Goal: Find contact information

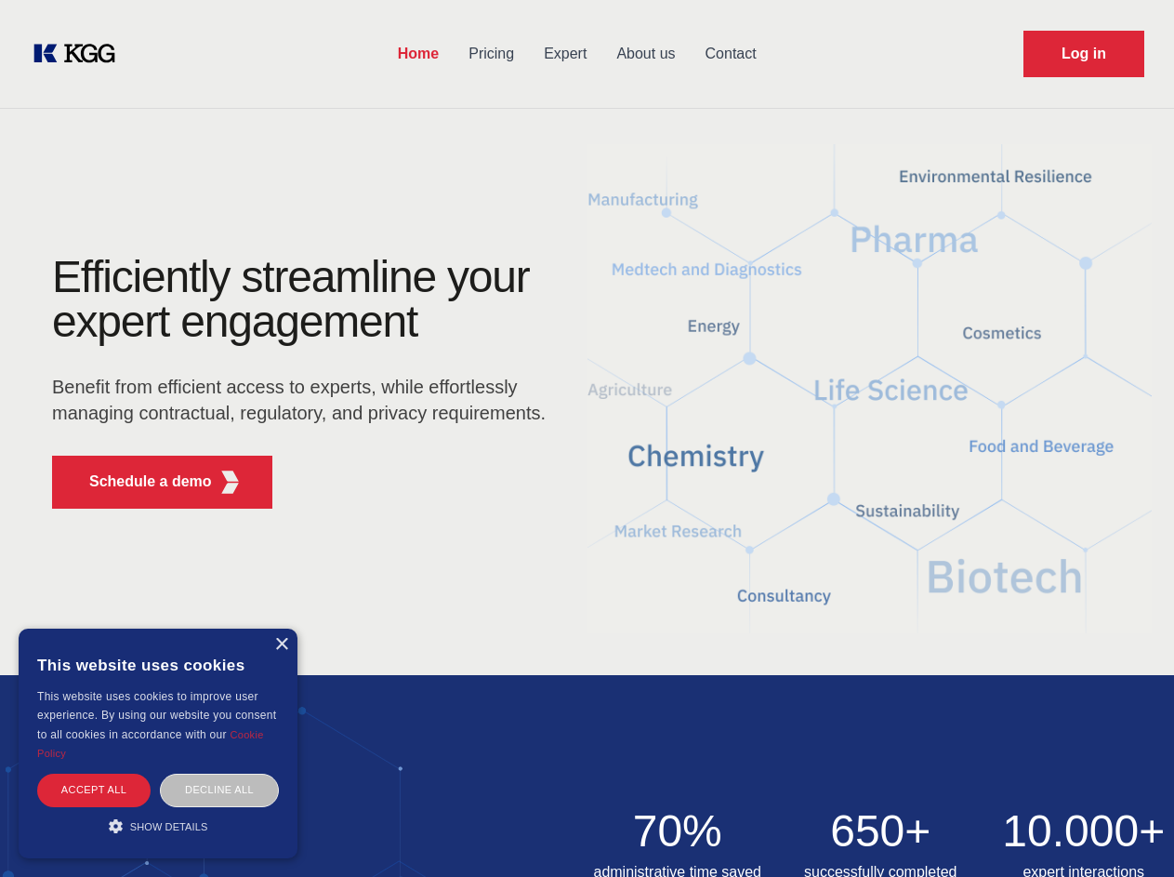
click at [587, 438] on div "Efficiently streamline your expert engagement Benefit from efficient access to …" at bounding box center [304, 389] width 565 height 269
click at [139, 482] on p "Schedule a demo" at bounding box center [150, 481] width 123 height 22
click at [281, 644] on div "×" at bounding box center [281, 645] width 14 height 14
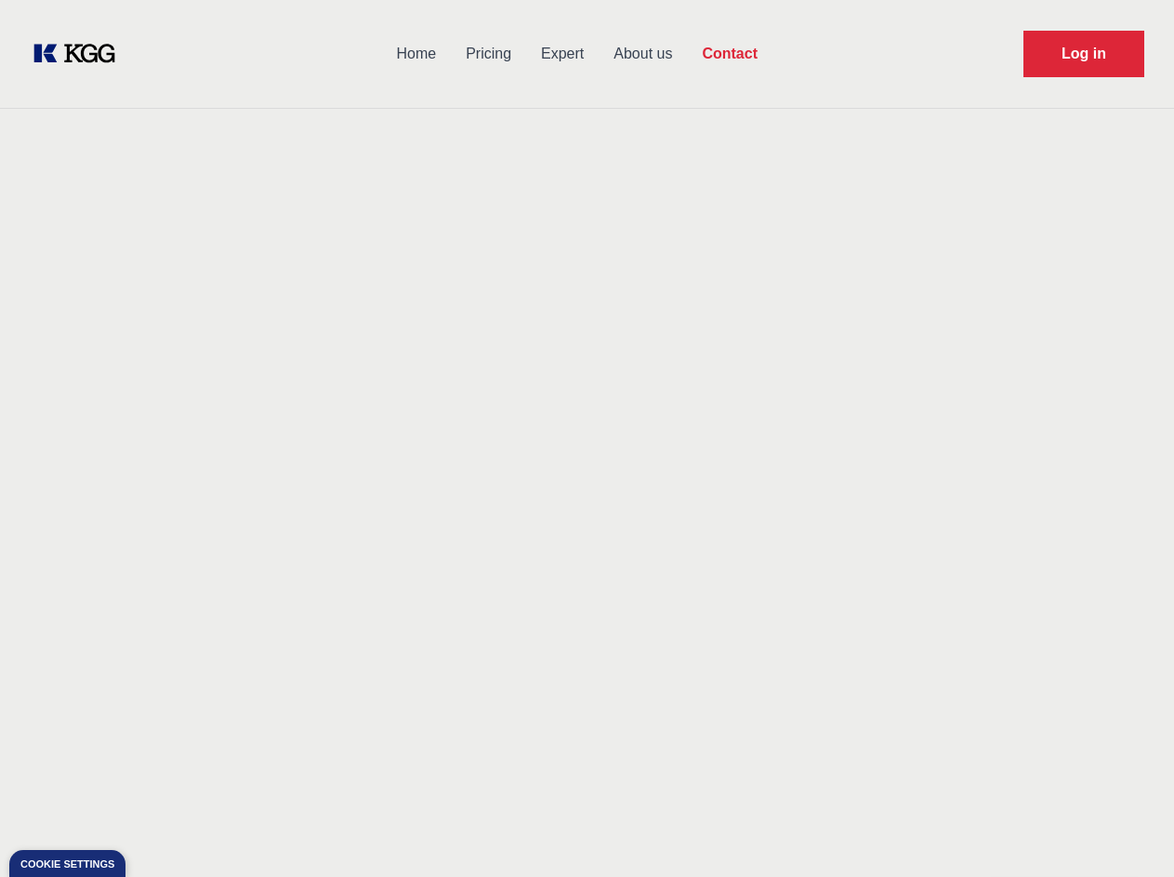
click at [219, 789] on div "Contact Information We would love to hear from you. Postal address [PERSON_NAME…" at bounding box center [260, 581] width 416 height 564
click at [158, 825] on main "Contact Any questions or remarks? Just write us a message and we will get back …" at bounding box center [587, 484] width 1174 height 968
